Goal: Submit feedback/report problem

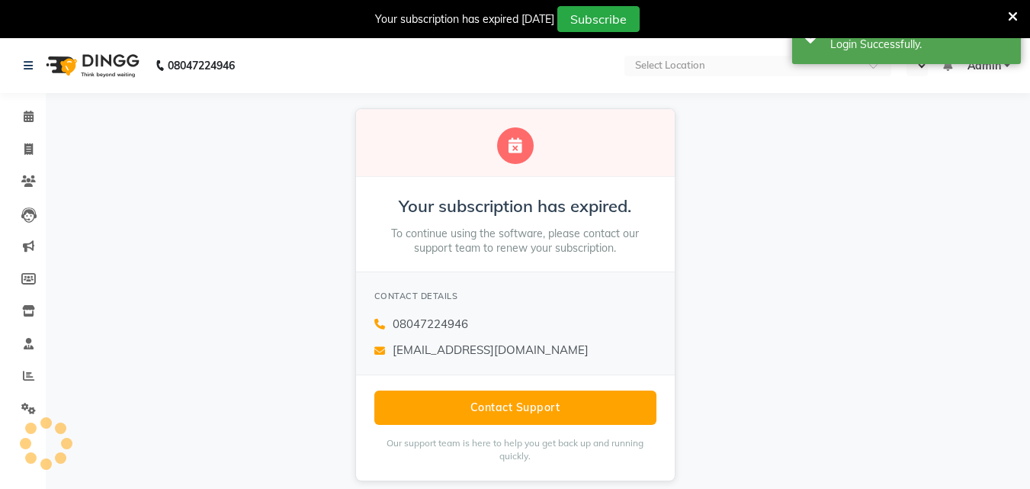
select select "en"
click at [531, 255] on p "To continue using the software, please contact our support team to renew your s…" at bounding box center [515, 241] width 282 height 30
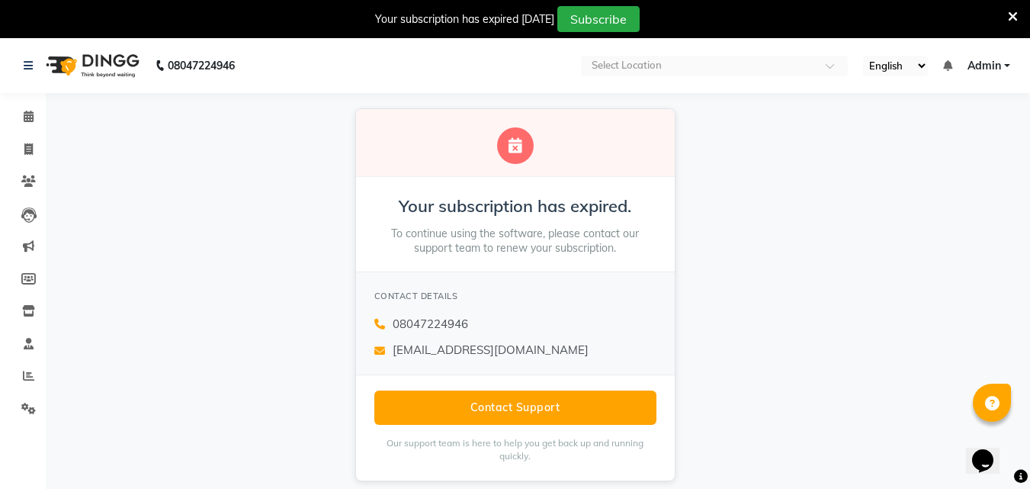
click at [1014, 14] on icon at bounding box center [1013, 17] width 10 height 14
